Goal: Register for event/course

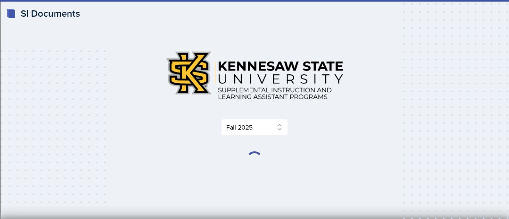
select select "2bed604d-1099-4043-b1bc-2365e8740244"
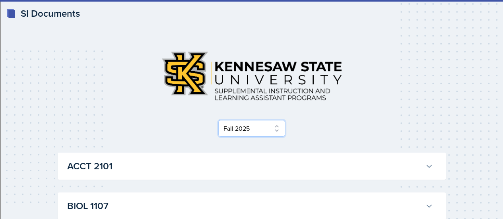
click at [281, 126] on select "Select Semester Fall 2025 Summer 2025 Spring 2025 Fall 2024 Summer 2024 Spring …" at bounding box center [251, 128] width 67 height 17
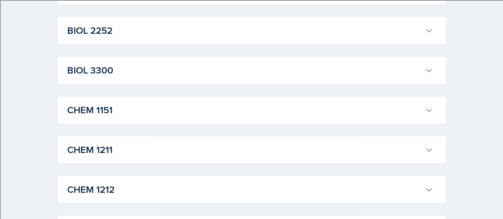
scroll to position [318, 0]
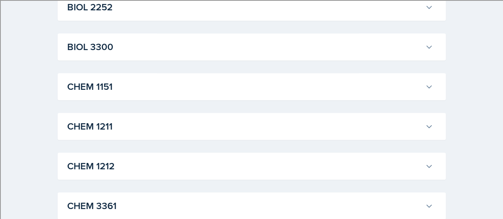
click at [104, 125] on h3 "CHEM 1211" at bounding box center [244, 126] width 355 height 14
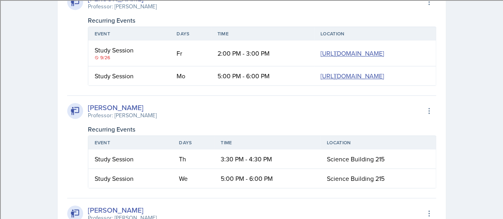
scroll to position [1710, 0]
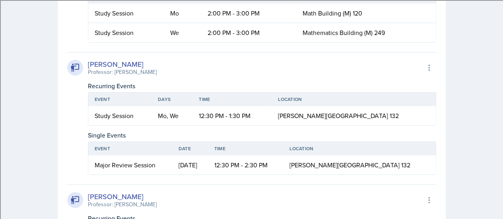
scroll to position [517, 0]
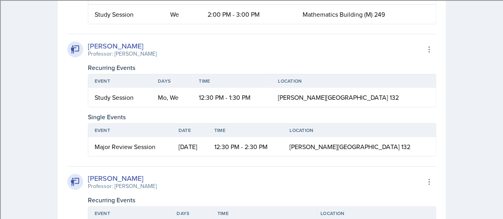
click at [292, 180] on div "Suki Lewis Professor: John Cody Export to Google Calendar" at bounding box center [251, 182] width 369 height 18
drag, startPoint x: 160, startPoint y: 143, endPoint x: 95, endPoint y: 148, distance: 65.1
click at [95, 148] on td "Major Review Session" at bounding box center [130, 146] width 84 height 19
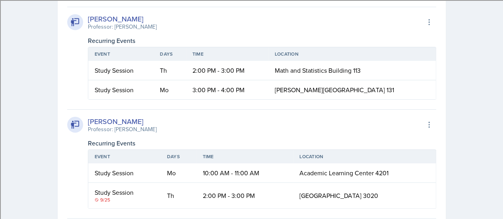
scroll to position [1193, 0]
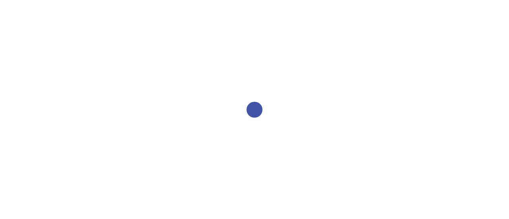
select select "2bed604d-1099-4043-b1bc-2365e8740244"
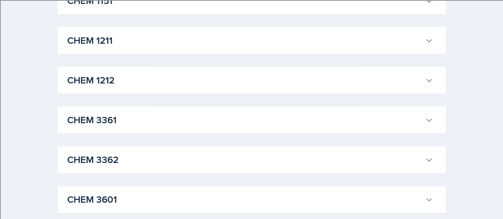
scroll to position [358, 0]
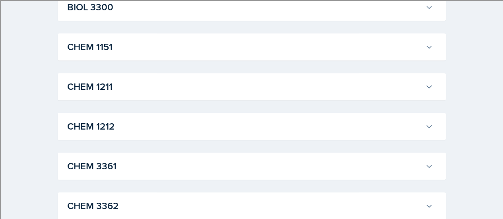
click at [162, 90] on h3 "CHEM 1211" at bounding box center [244, 87] width 355 height 14
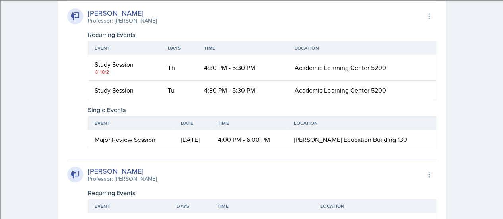
scroll to position [1463, 0]
